Goal: Task Accomplishment & Management: Complete application form

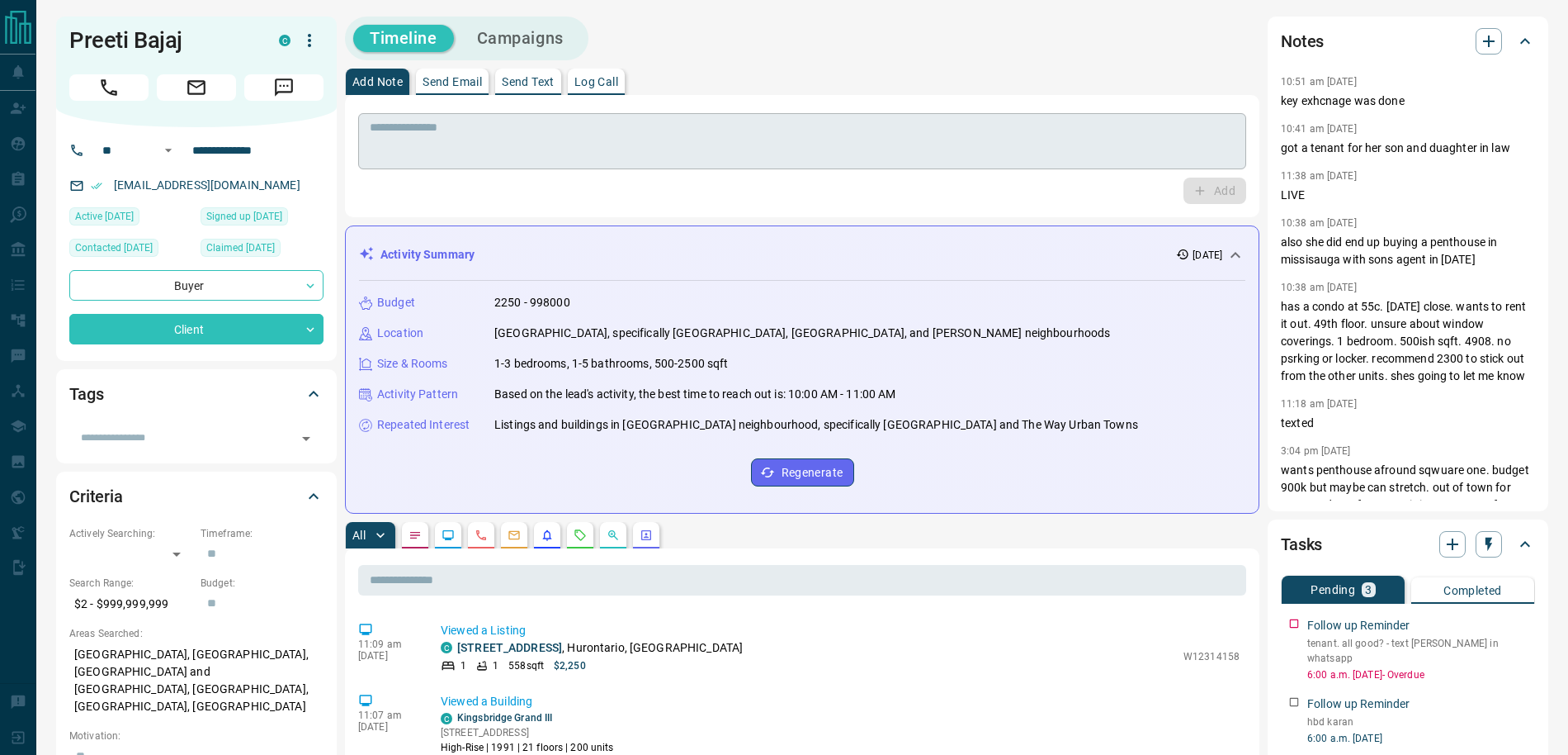
click at [442, 120] on textarea at bounding box center [802, 141] width 865 height 42
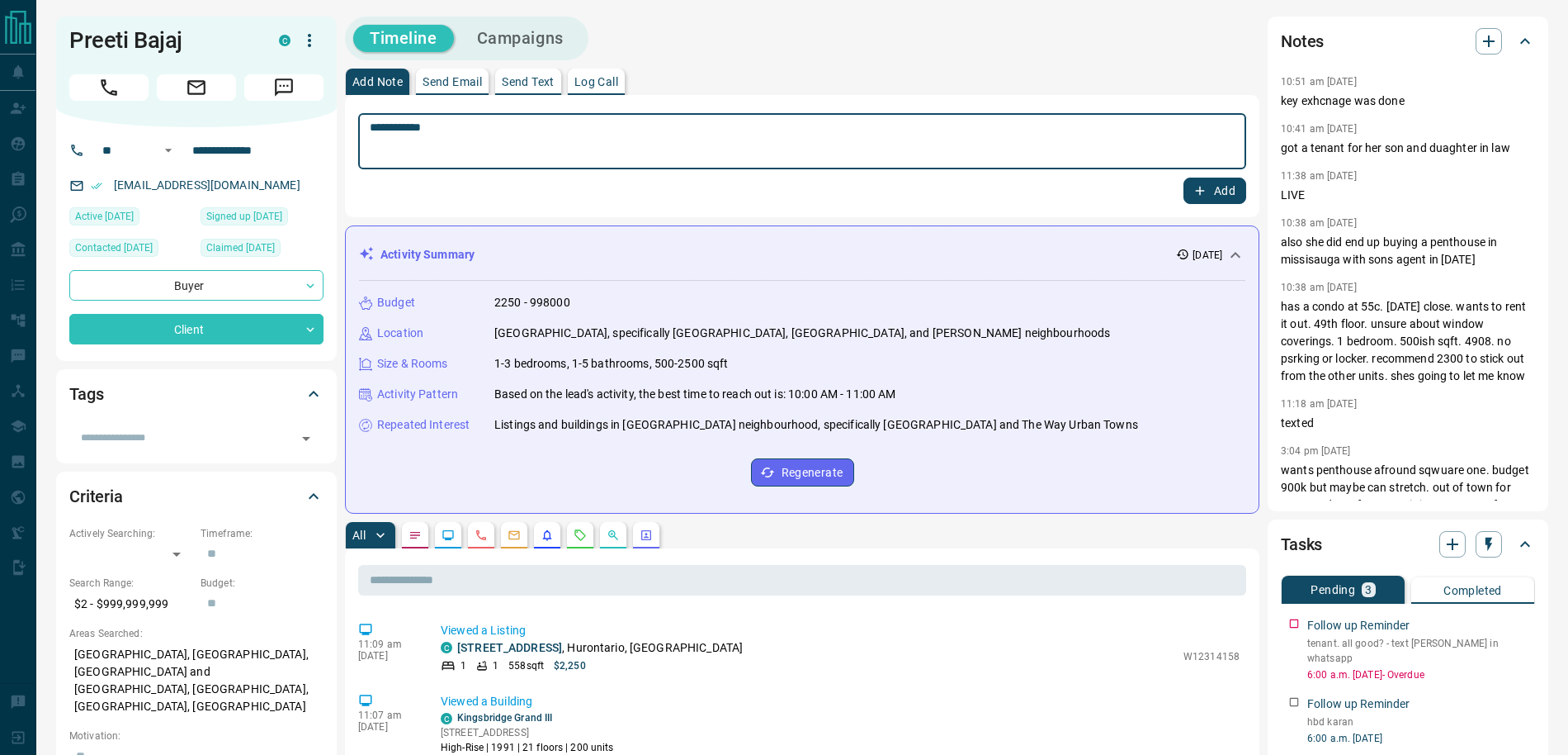
type textarea "**********"
click at [1215, 183] on button "Add" at bounding box center [1215, 191] width 62 height 26
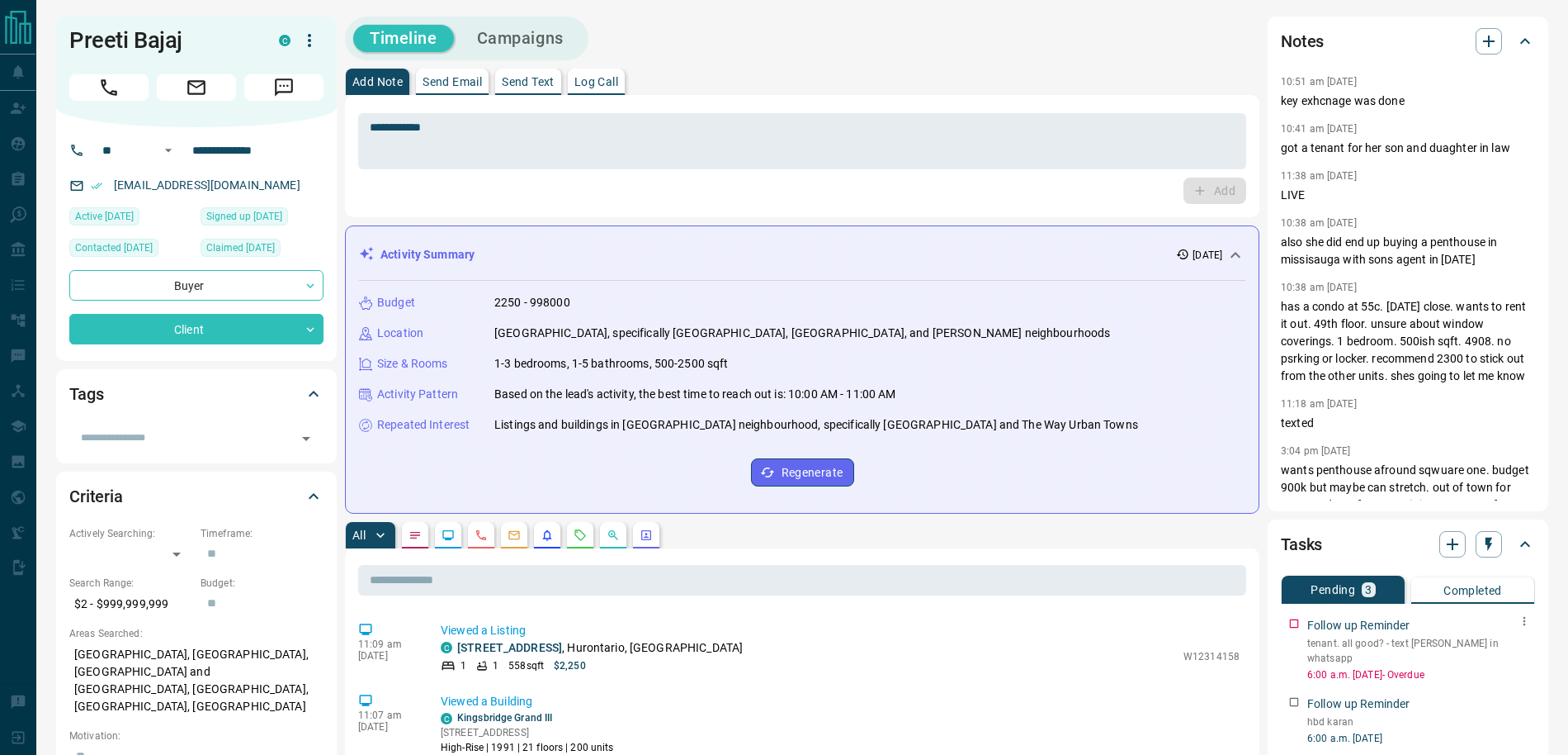
click at [1526, 618] on icon "button" at bounding box center [1524, 621] width 13 height 13
click at [1515, 648] on li "Edit" at bounding box center [1499, 652] width 73 height 25
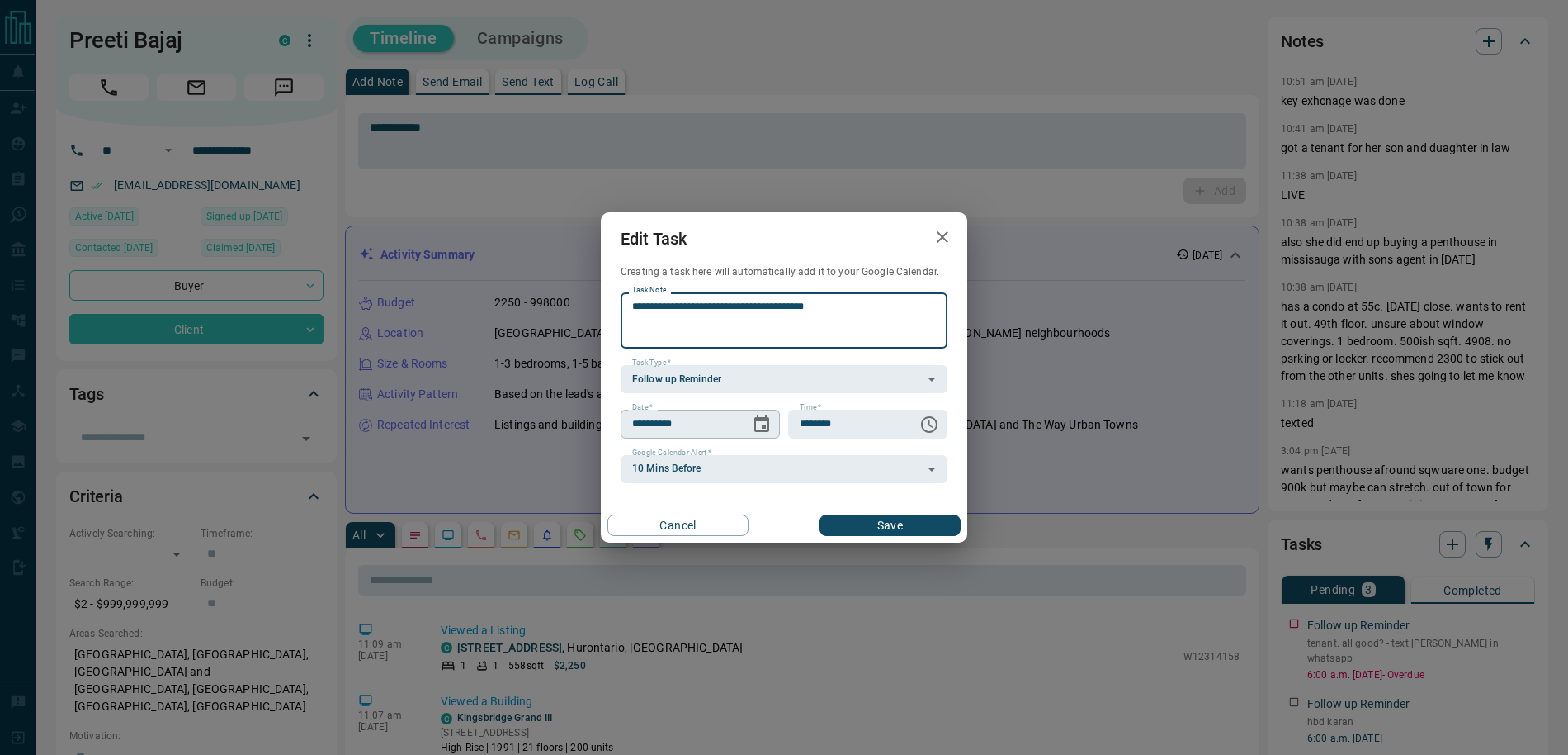
click at [769, 426] on icon "Choose date, selected date is Oct 14, 2025" at bounding box center [761, 424] width 20 height 20
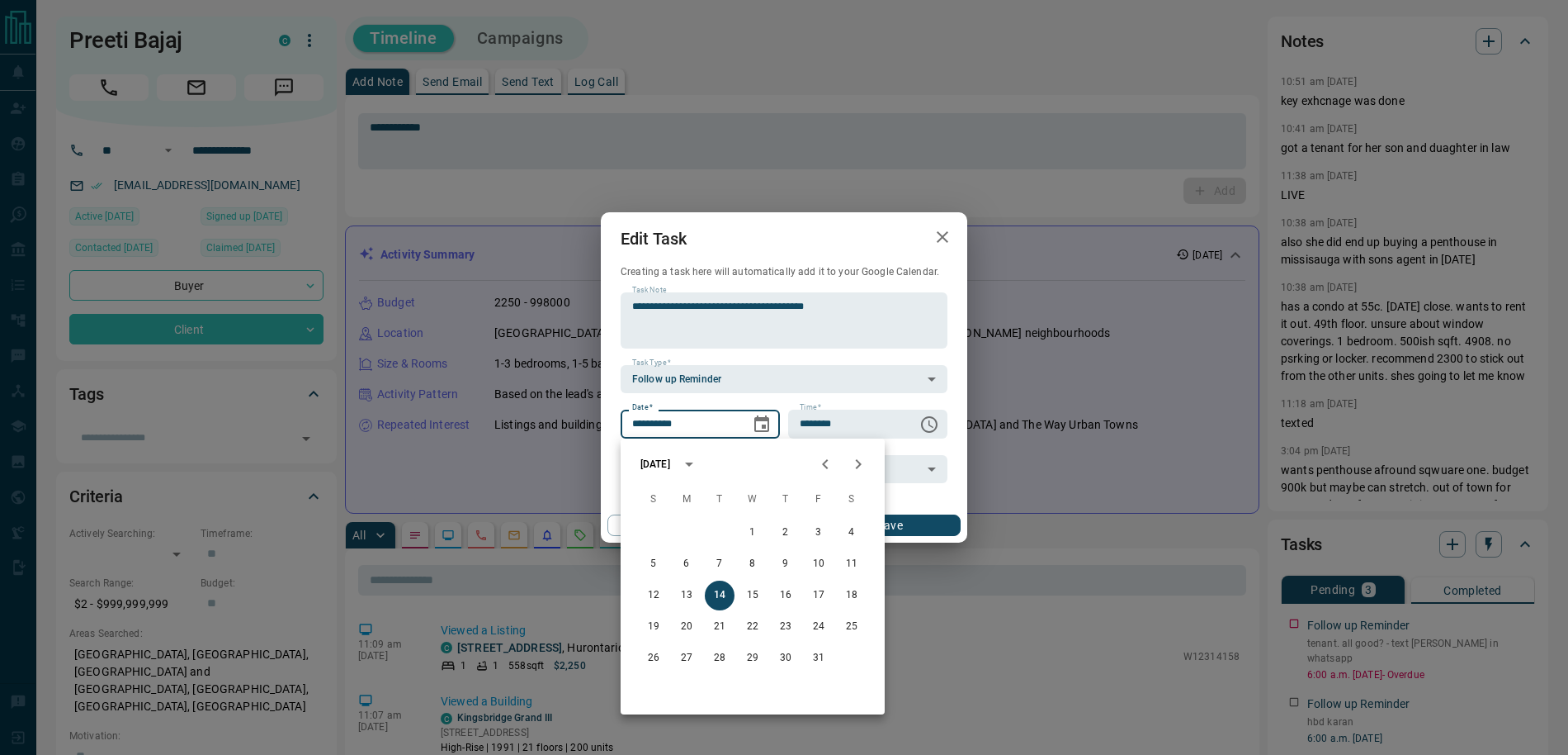
click at [853, 469] on icon "Next month" at bounding box center [858, 464] width 20 height 20
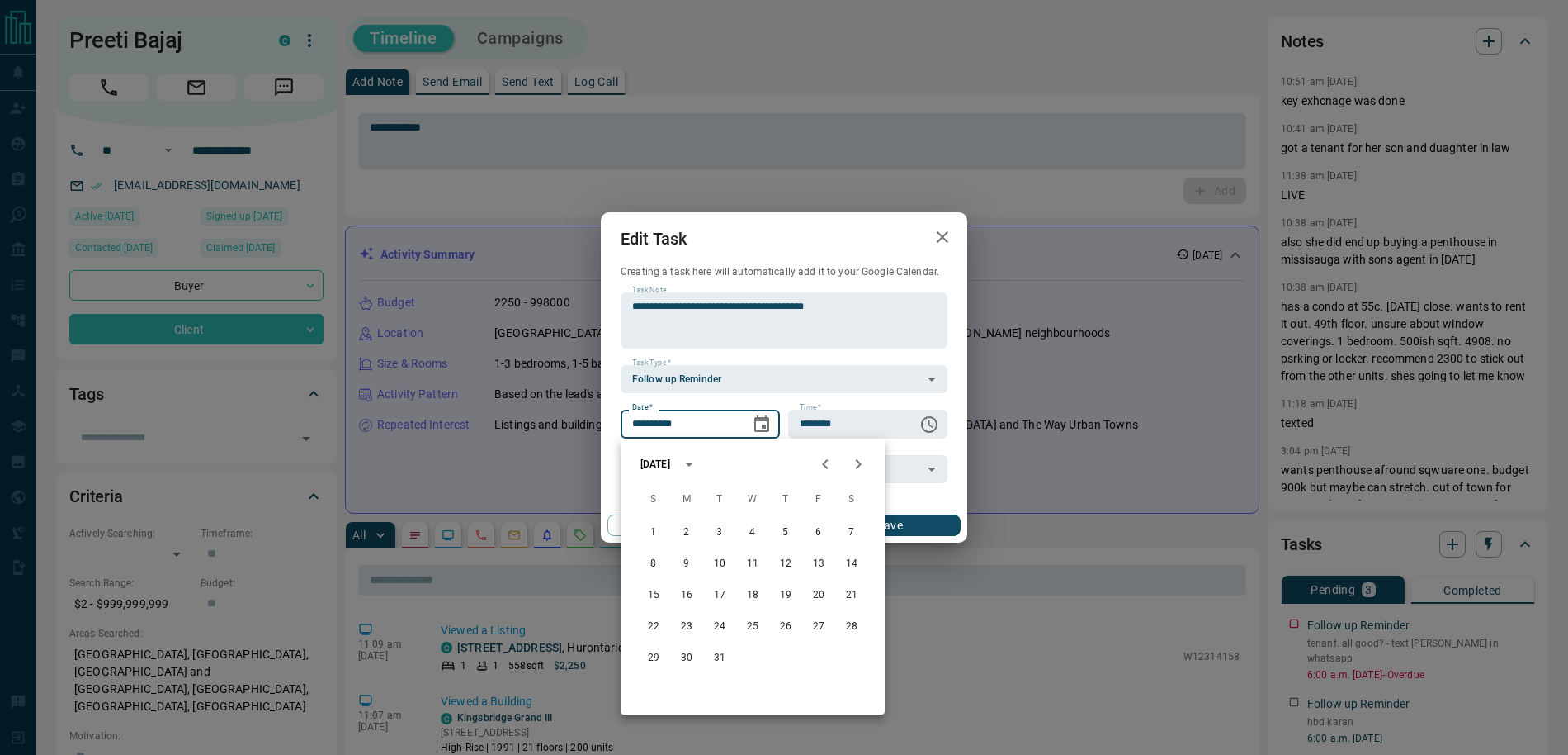
click at [853, 469] on icon "Next month" at bounding box center [858, 464] width 20 height 20
click at [752, 557] on button "8" at bounding box center [753, 563] width 29 height 29
type input "**********"
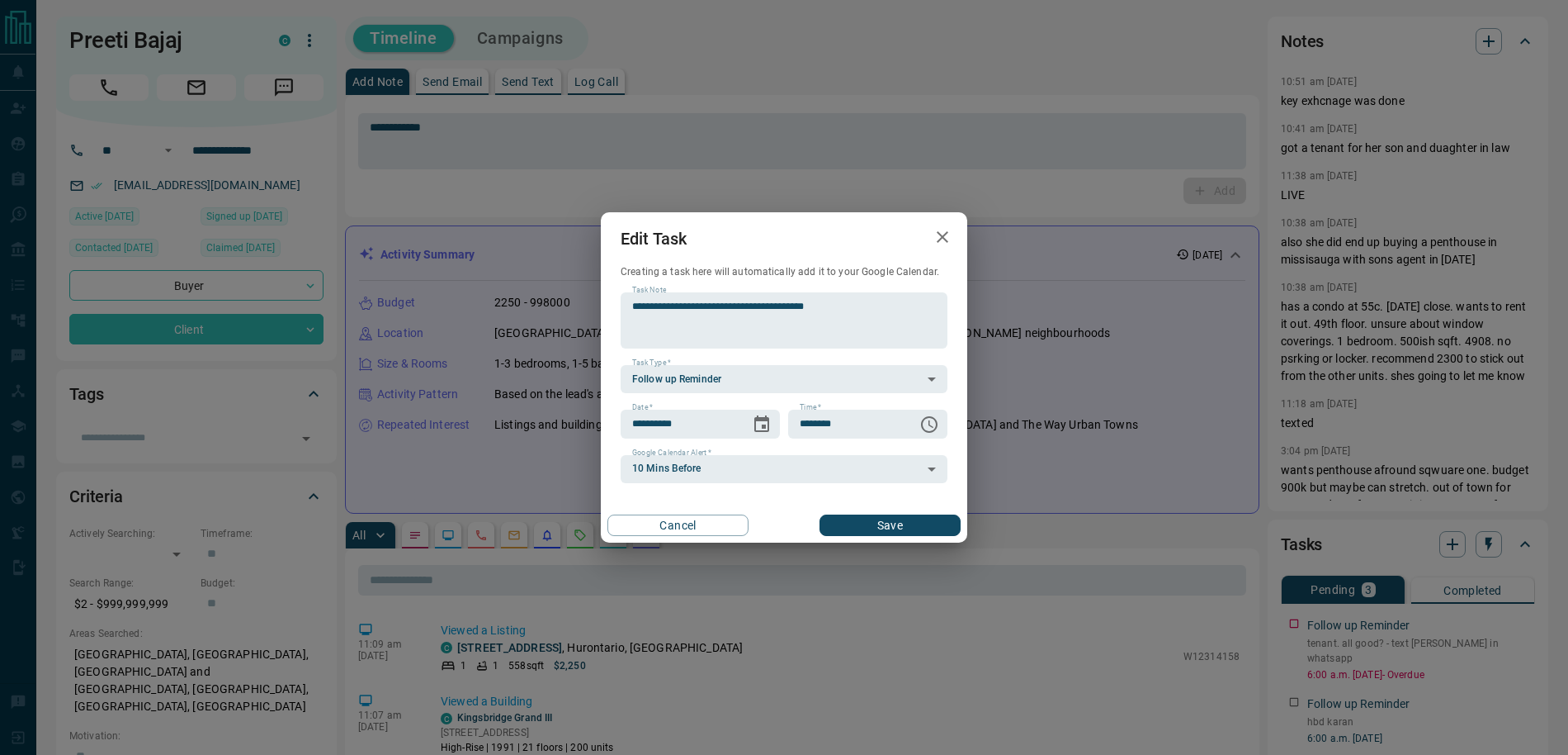
click at [900, 509] on div "Cancel Save" at bounding box center [783, 525] width 366 height 35
click at [904, 521] on button "Save" at bounding box center [890, 524] width 141 height 22
